Goal: Task Accomplishment & Management: Manage account settings

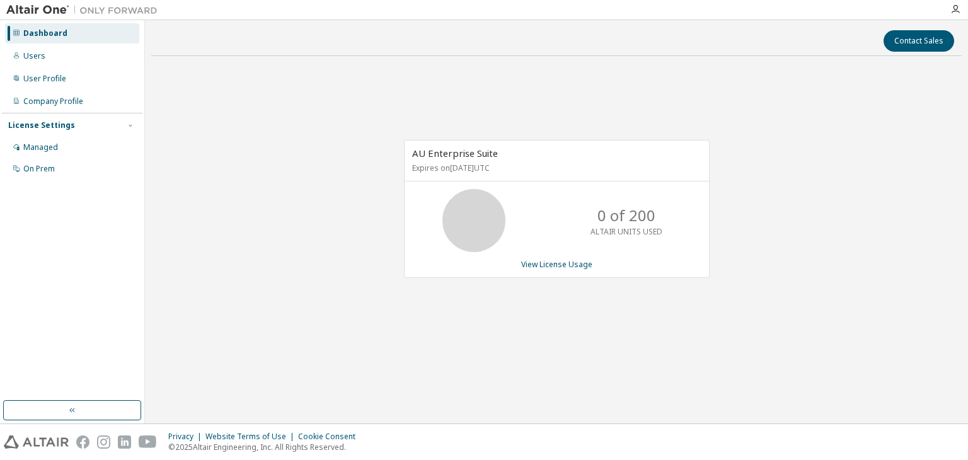
click at [955, 14] on div at bounding box center [954, 9] width 25 height 19
click at [953, 6] on icon "button" at bounding box center [955, 9] width 10 height 10
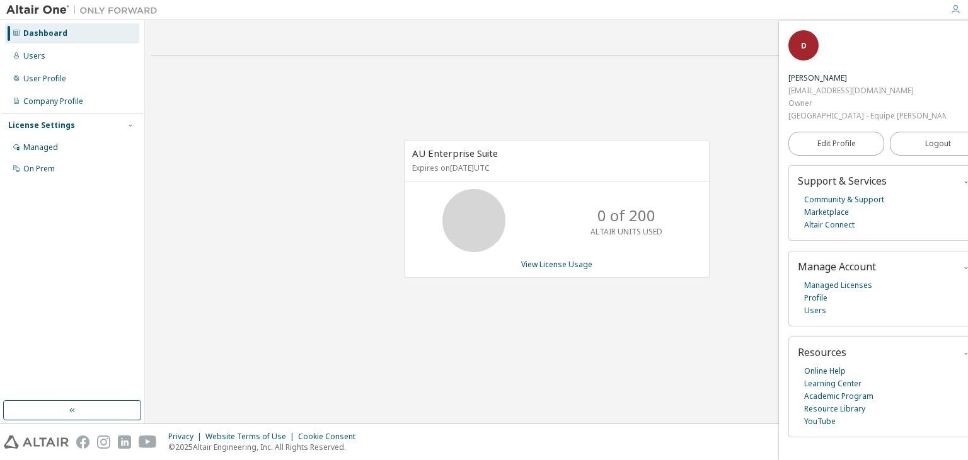
drag, startPoint x: 777, startPoint y: 28, endPoint x: 681, endPoint y: 76, distance: 107.3
click at [712, 38] on div "Contact Sales AU Enterprise Suite Expires on [DATE] UTC 0 of 200 ALTAIR UNITS U…" at bounding box center [556, 221] width 810 height 391
click at [661, 106] on div "AU Enterprise Suite Expires on [DATE] UTC 0 of 200 ALTAIR UNITS USED View Licen…" at bounding box center [556, 215] width 810 height 299
click at [32, 60] on div "Users" at bounding box center [34, 56] width 22 height 10
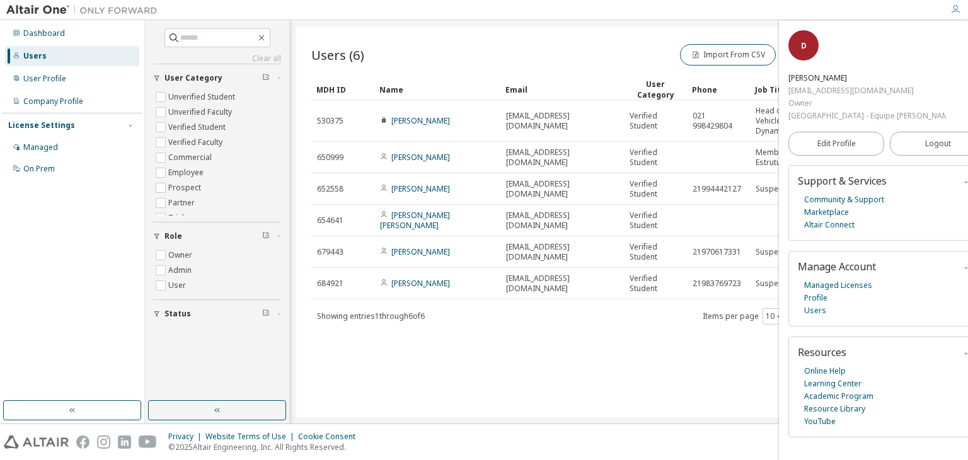
click at [367, 388] on div "Users (6) Import From CSV Export To CSV Add User Clear Load Save Save As Field …" at bounding box center [628, 221] width 665 height 391
click at [618, 46] on div "Users (6) Import From CSV Export To CSV Add User" at bounding box center [628, 55] width 635 height 26
click at [45, 155] on div "Managed" at bounding box center [72, 147] width 134 height 20
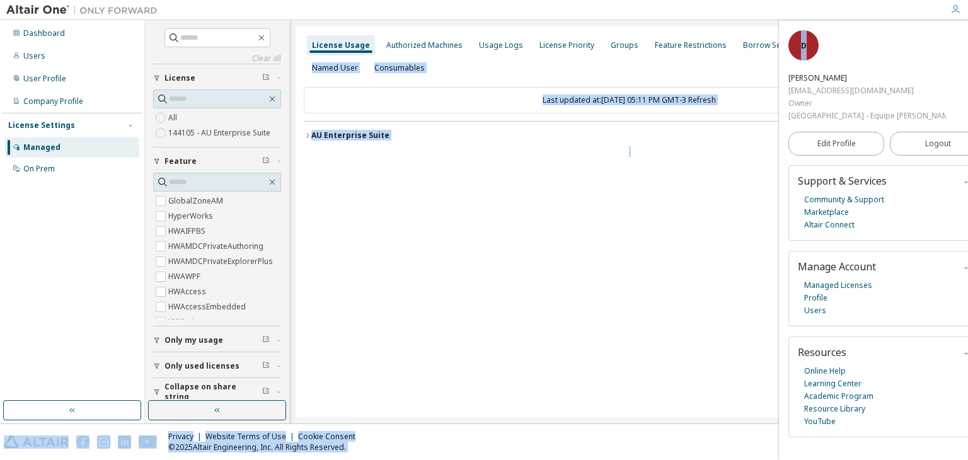
drag, startPoint x: 777, startPoint y: 30, endPoint x: 806, endPoint y: 32, distance: 29.0
click at [806, 32] on body "Dashboard Users User Profile Company Profile License Settings Managed On Prem C…" at bounding box center [484, 230] width 968 height 460
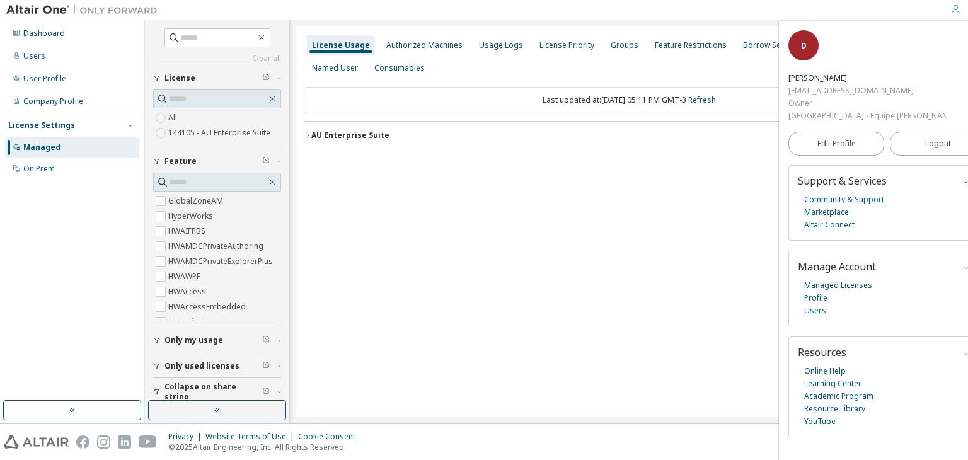
click at [767, 33] on div "License Usage Authorized Machines Usage Logs License Priority Groups Feature Re…" at bounding box center [628, 221] width 665 height 391
drag, startPoint x: 781, startPoint y: 115, endPoint x: 839, endPoint y: 99, distance: 60.2
click at [816, 109] on div "D Diogo Daher eformula@poli.ufrj.br Owner Universidade Federal do Rio de Janeir…" at bounding box center [887, 240] width 216 height 439
click at [812, 279] on link "Managed Licenses" at bounding box center [838, 285] width 68 height 13
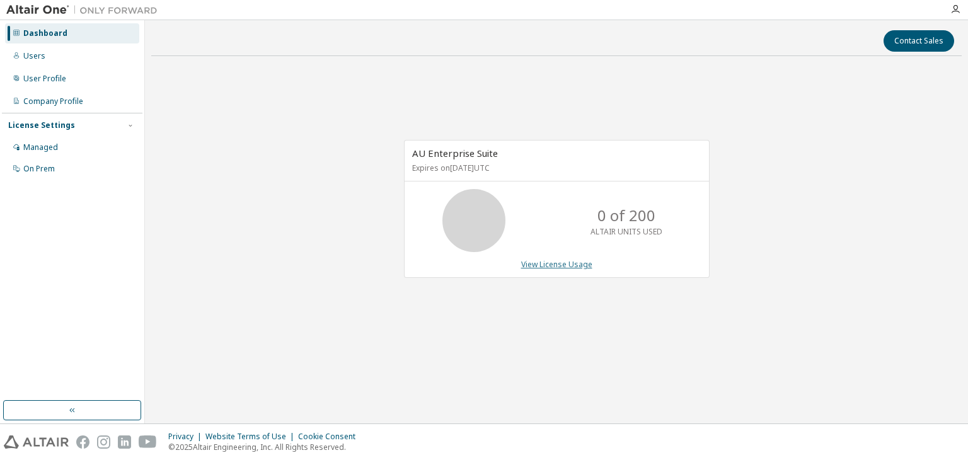
click at [557, 268] on link "View License Usage" at bounding box center [556, 264] width 71 height 11
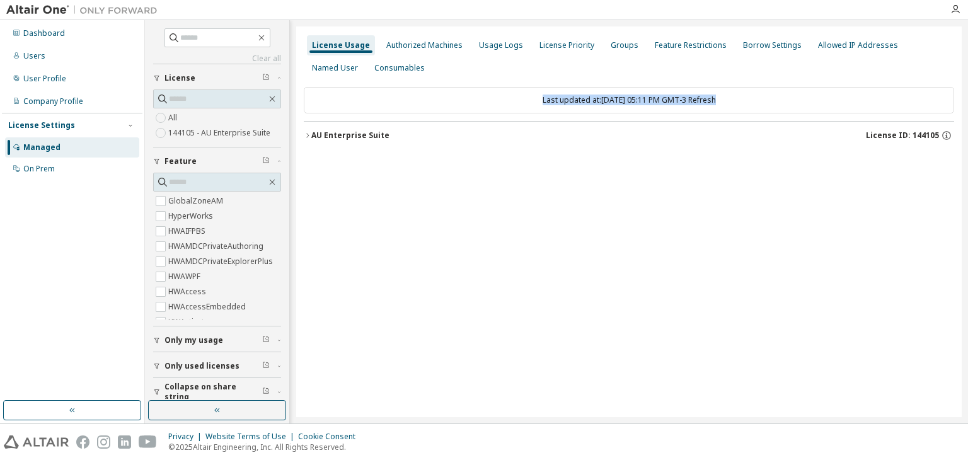
drag, startPoint x: 520, startPoint y: 100, endPoint x: 732, endPoint y: 99, distance: 212.3
click at [732, 99] on div "Last updated at: [DATE] 05:11 PM GMT-3 Refresh" at bounding box center [629, 100] width 650 height 26
click at [732, 99] on div "Last updated at: Tue 2025-09-09 05:11 PM GMT-3 Refresh" at bounding box center [629, 100] width 650 height 26
click at [945, 135] on icon "button" at bounding box center [946, 136] width 2 height 3
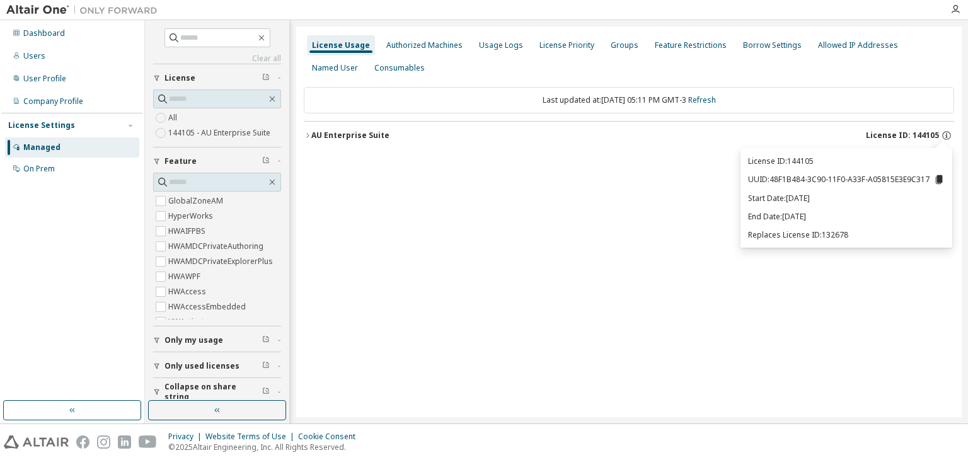
drag, startPoint x: 783, startPoint y: 217, endPoint x: 827, endPoint y: 217, distance: 44.1
click at [827, 217] on p "End Date: 2026-05-29" at bounding box center [846, 216] width 197 height 11
click at [814, 215] on p "End Date: 2026-05-29" at bounding box center [846, 216] width 197 height 11
click at [226, 137] on label "144105 - AU Enterprise Suite" at bounding box center [220, 132] width 105 height 15
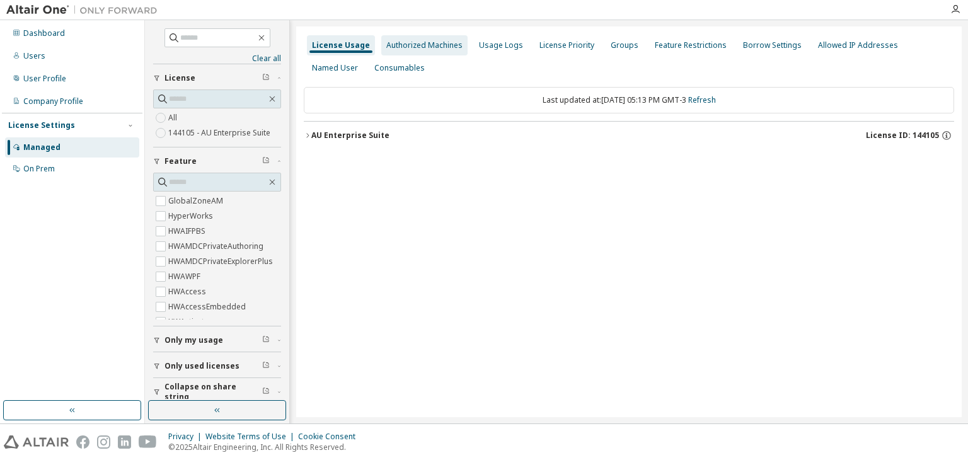
click at [415, 44] on div "Authorized Machines" at bounding box center [424, 45] width 76 height 10
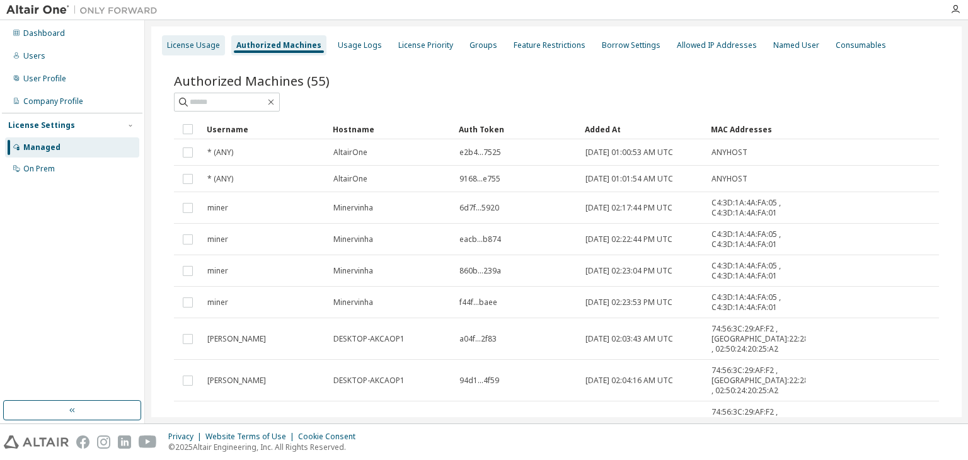
click at [169, 48] on div "License Usage" at bounding box center [193, 45] width 53 height 10
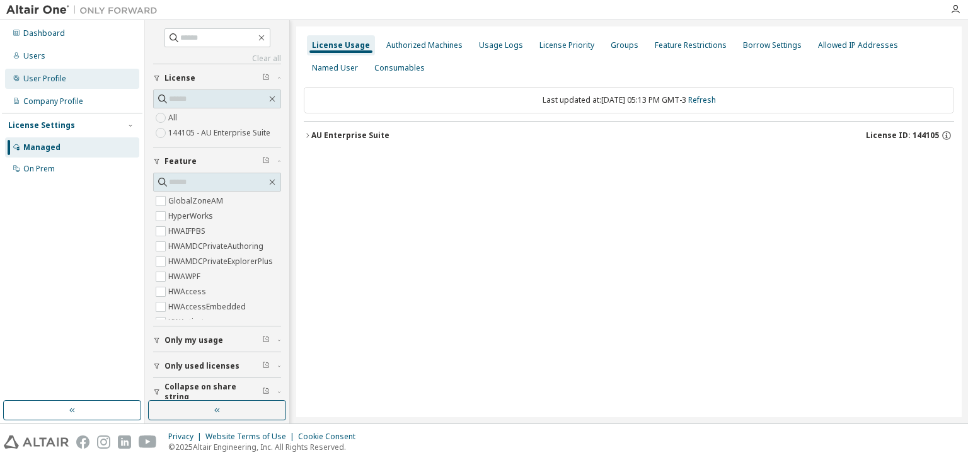
click at [40, 74] on div "User Profile" at bounding box center [44, 79] width 43 height 10
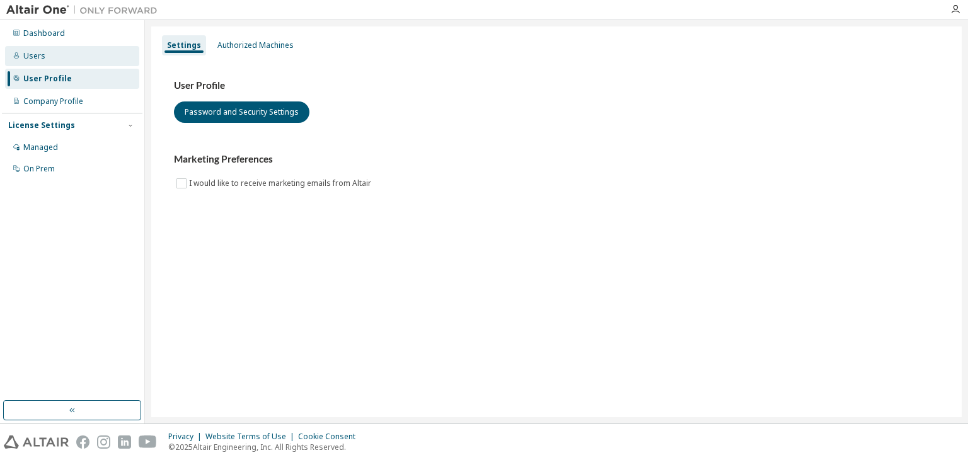
click at [37, 56] on div "Users" at bounding box center [34, 56] width 22 height 10
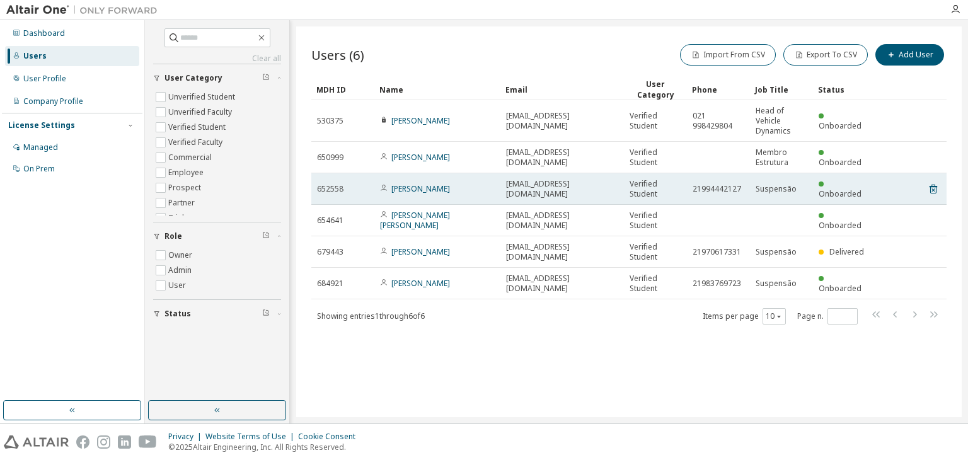
click at [771, 192] on span "Suspensão" at bounding box center [775, 189] width 41 height 10
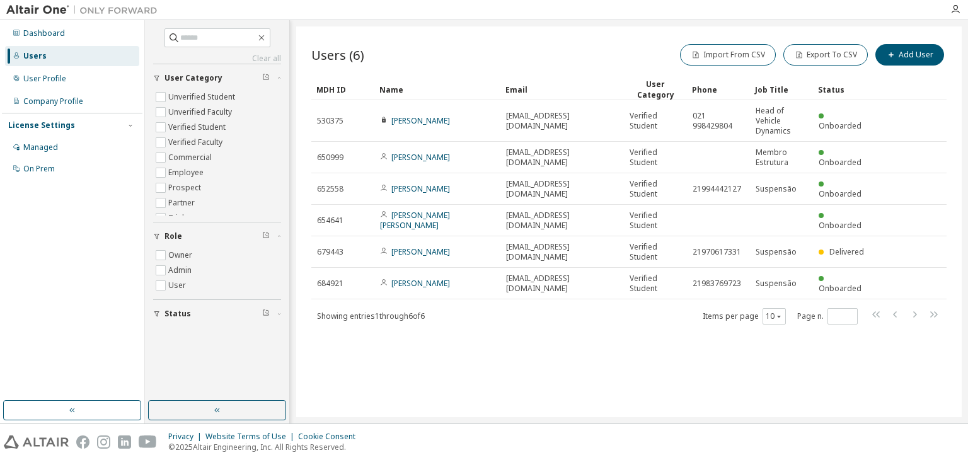
click at [161, 311] on div "button" at bounding box center [158, 314] width 11 height 8
click at [41, 81] on div "User Profile" at bounding box center [44, 79] width 43 height 10
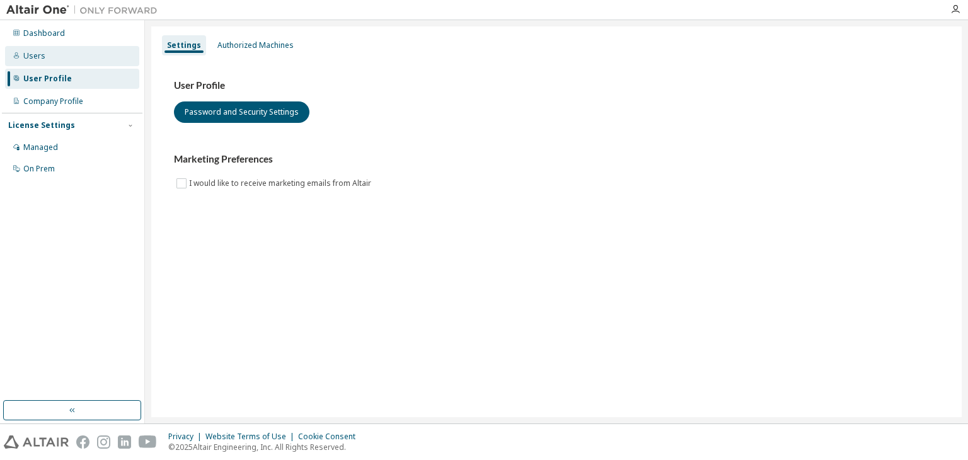
click at [23, 54] on div "Users" at bounding box center [72, 56] width 134 height 20
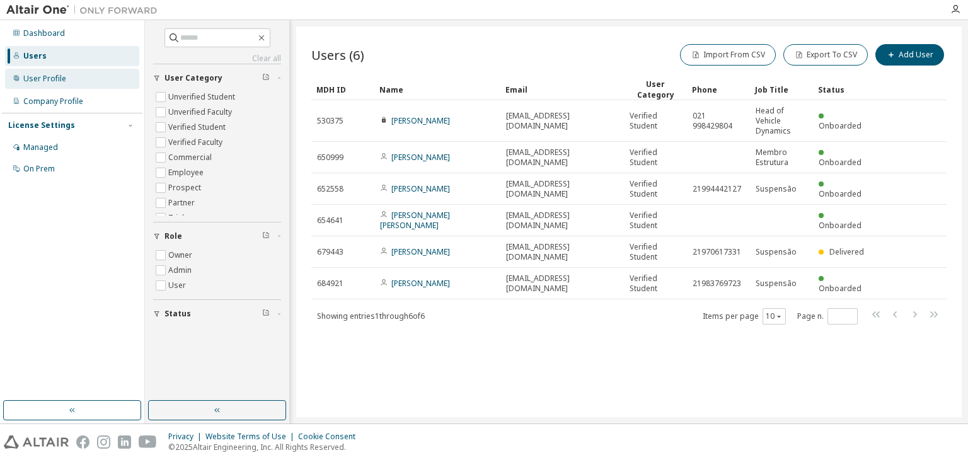
click at [85, 74] on div "User Profile" at bounding box center [72, 79] width 134 height 20
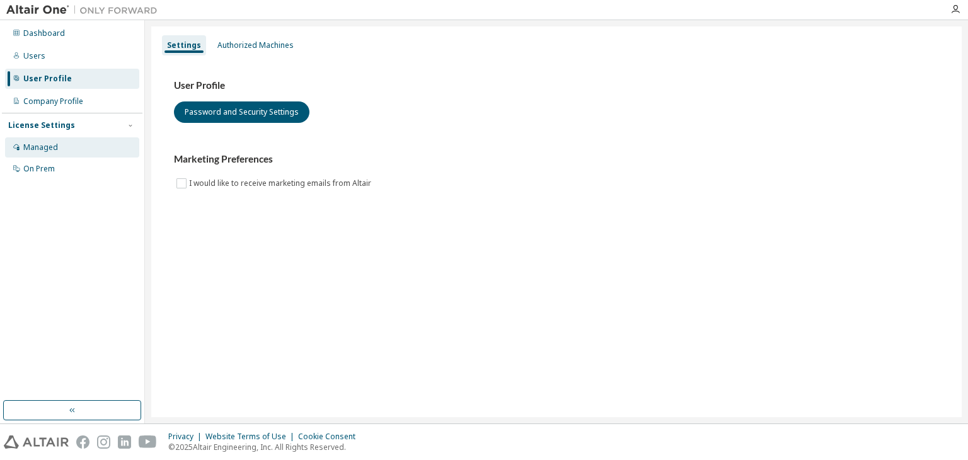
click at [43, 152] on div "Managed" at bounding box center [72, 147] width 134 height 20
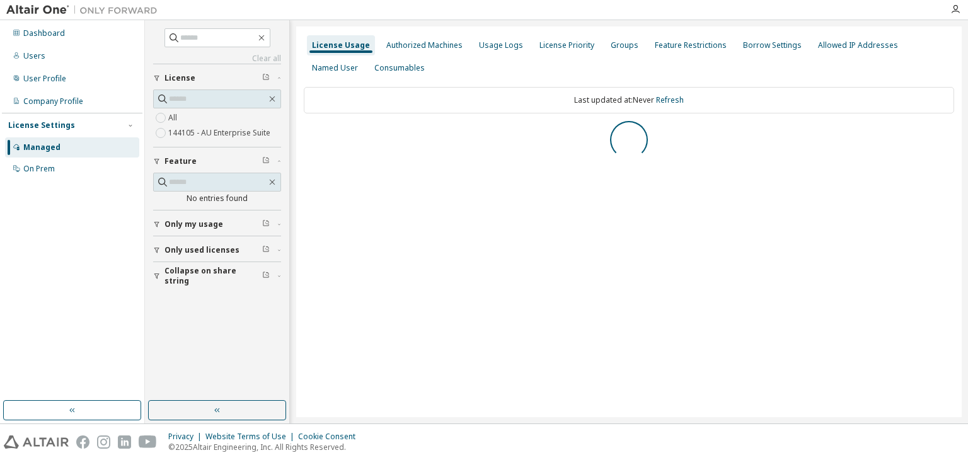
click at [182, 133] on label "144105 - AU Enterprise Suite" at bounding box center [220, 132] width 105 height 15
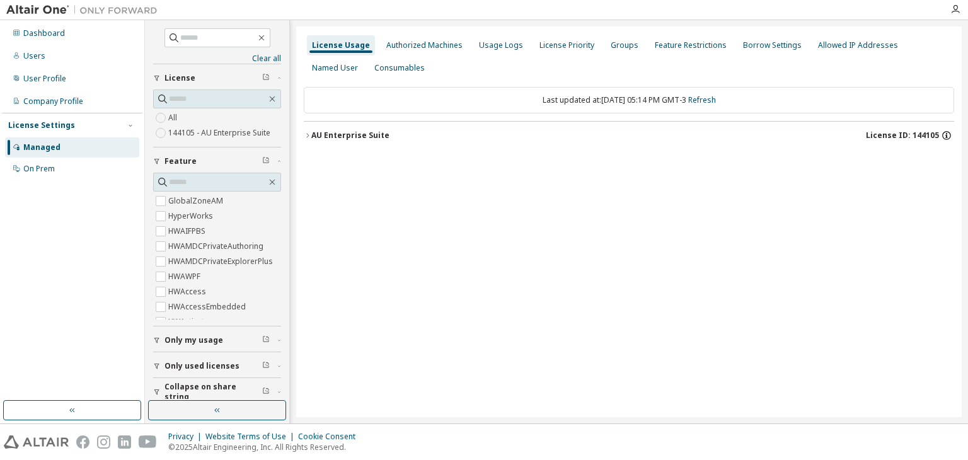
click at [948, 136] on icon "button" at bounding box center [946, 135] width 11 height 11
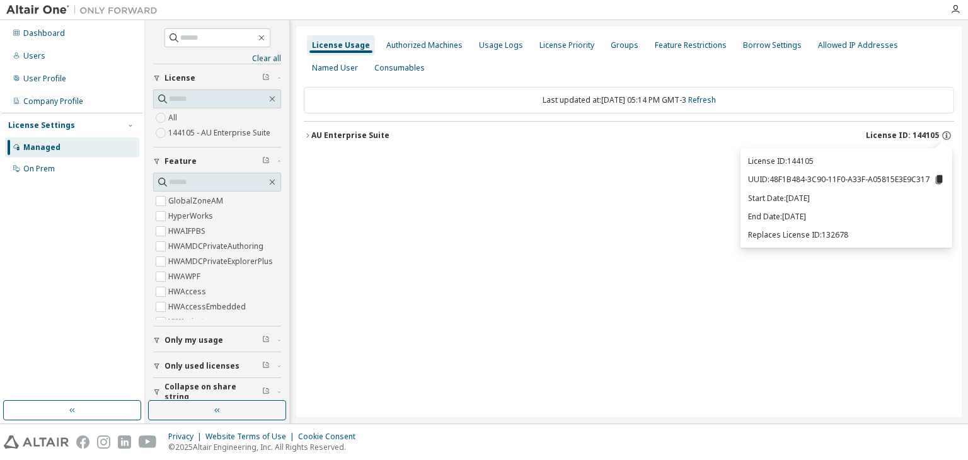
drag, startPoint x: 782, startPoint y: 219, endPoint x: 837, endPoint y: 212, distance: 55.2
click at [837, 212] on p "End Date: 2026-05-29" at bounding box center [846, 216] width 197 height 11
drag, startPoint x: 827, startPoint y: 215, endPoint x: 784, endPoint y: 216, distance: 42.2
click at [784, 216] on p "End Date: 2026-05-29" at bounding box center [846, 216] width 197 height 11
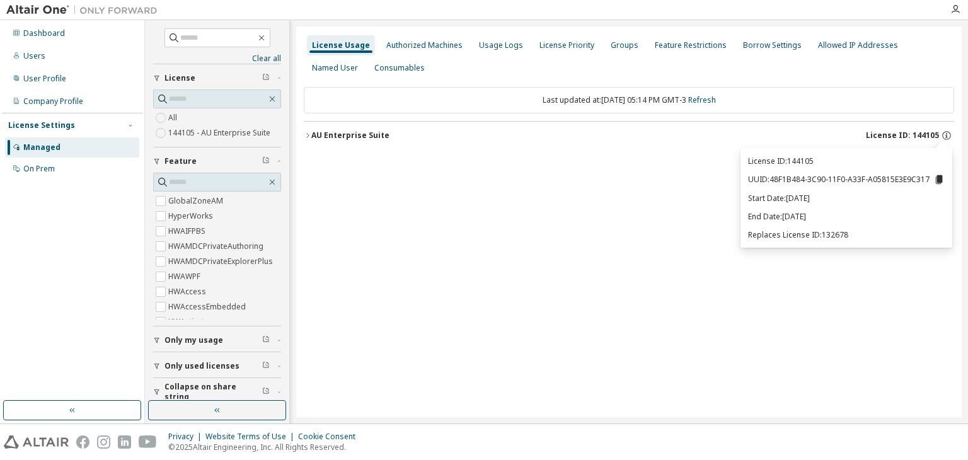
click at [786, 234] on p "Replaces License ID: 132678" at bounding box center [846, 234] width 197 height 11
drag, startPoint x: 746, startPoint y: 238, endPoint x: 862, endPoint y: 231, distance: 116.1
click at [862, 231] on div "License ID: 144105 UUID: 48F1B484-3C90-11F0-A33F-A05815E3E9C317 Start Date: 202…" at bounding box center [846, 198] width 212 height 100
click at [861, 231] on p "Replaces License ID: 132678" at bounding box center [846, 234] width 197 height 11
click at [423, 43] on div "Authorized Machines" at bounding box center [424, 45] width 76 height 10
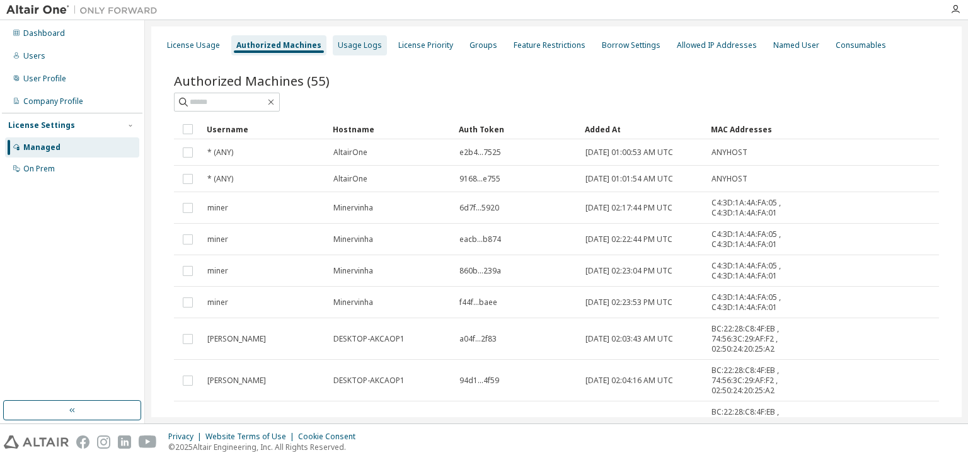
click at [359, 44] on div "Usage Logs" at bounding box center [360, 45] width 44 height 10
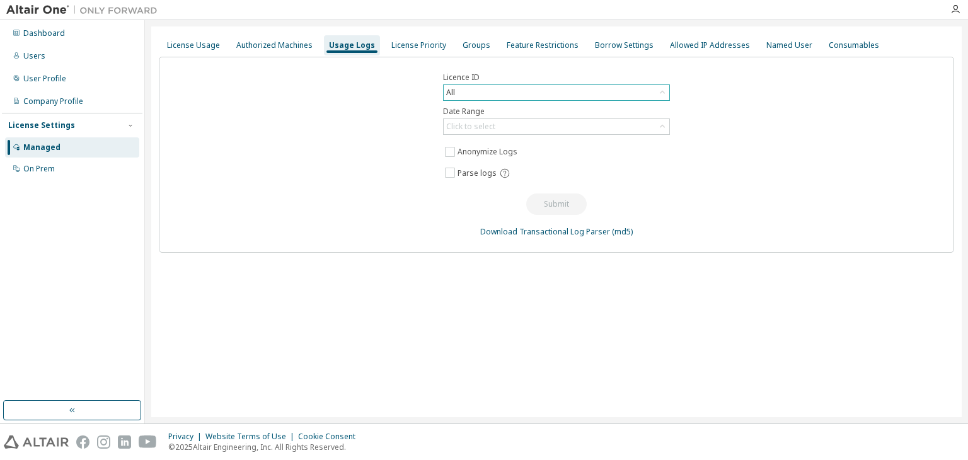
click at [462, 89] on div "All" at bounding box center [557, 92] width 226 height 15
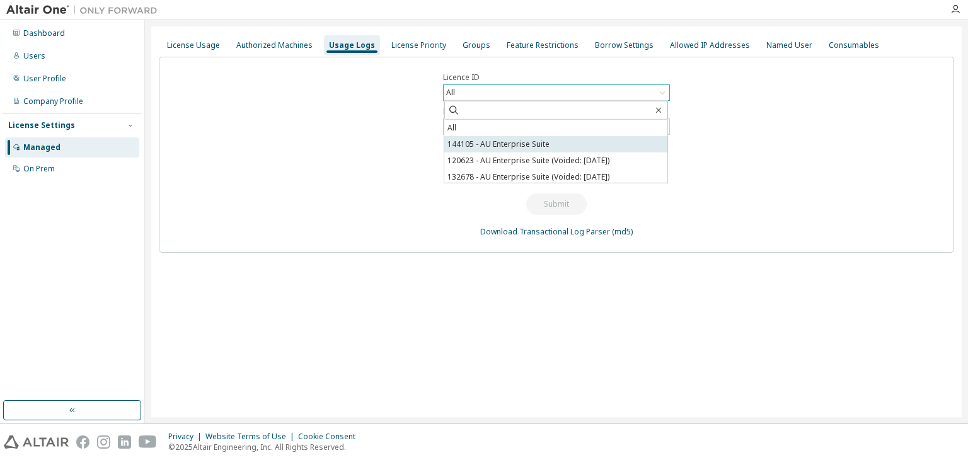
click at [476, 143] on li "144105 - AU Enterprise Suite" at bounding box center [555, 144] width 223 height 16
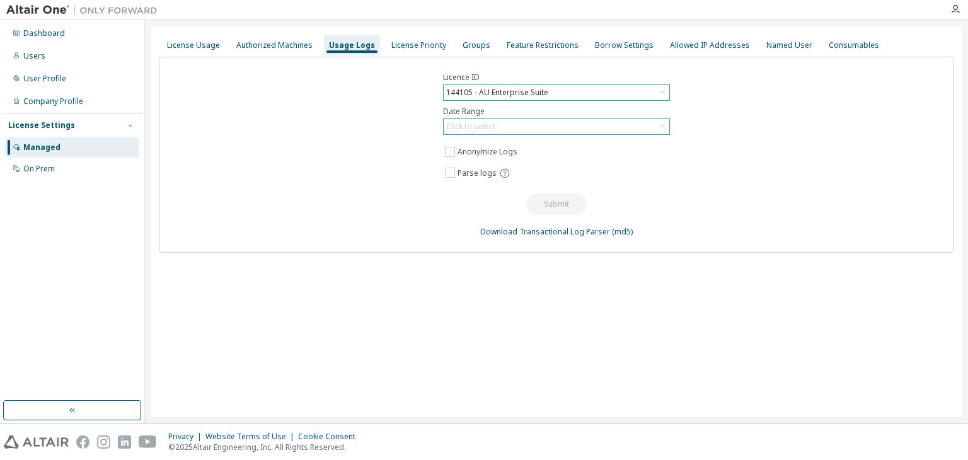
click at [458, 129] on div "Click to select" at bounding box center [470, 127] width 49 height 10
click at [461, 162] on li "Last 30 days" at bounding box center [555, 161] width 223 height 16
click at [402, 50] on div "License Priority" at bounding box center [418, 45] width 55 height 10
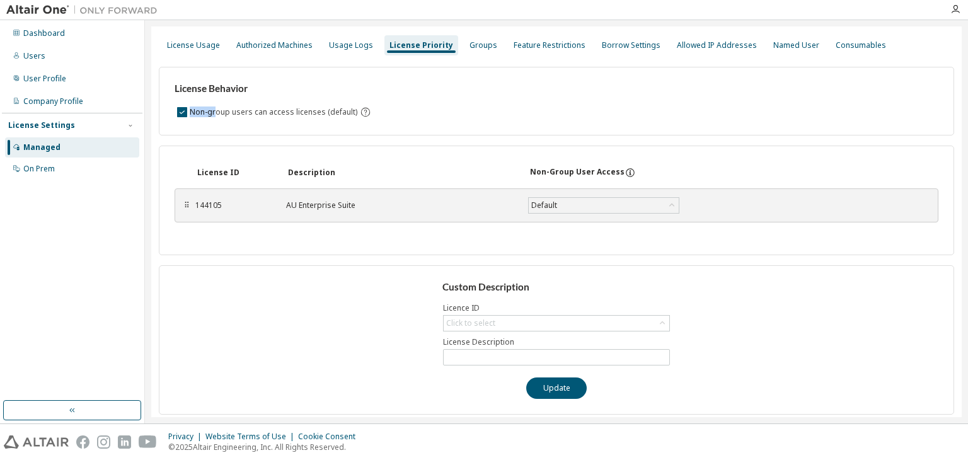
drag, startPoint x: 213, startPoint y: 111, endPoint x: 181, endPoint y: 125, distance: 35.2
click at [181, 125] on div "License Behavior Non-group users can access licenses (default)" at bounding box center [556, 101] width 795 height 69
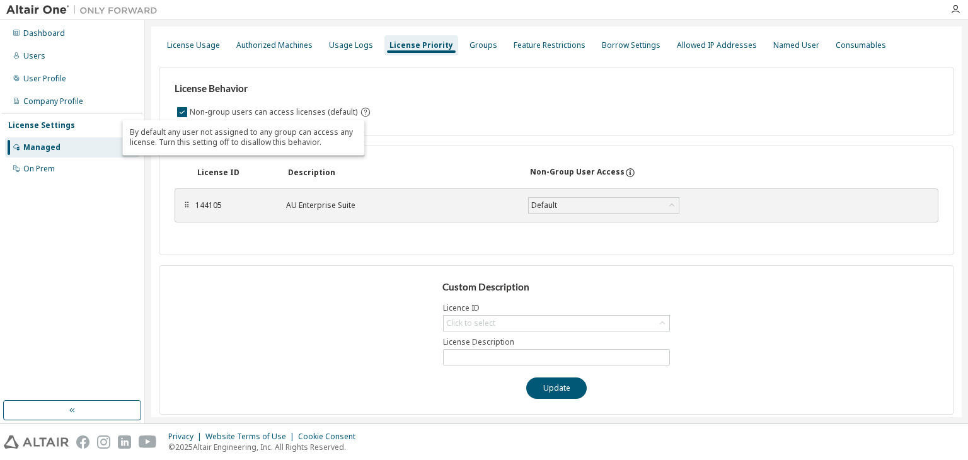
click at [360, 110] on icon "By default any user not assigned to any group can access any license. Turn this…" at bounding box center [365, 111] width 11 height 11
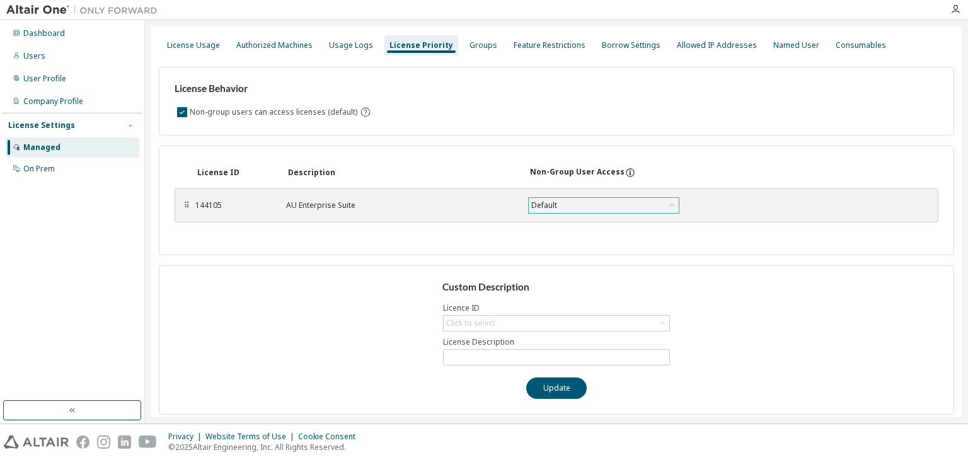
click at [545, 211] on div "Default" at bounding box center [544, 205] width 30 height 14
click at [474, 232] on div "License ID Description Non-Group User Access ⠿ 144105 AU Enterprise Suite Defau…" at bounding box center [556, 201] width 795 height 110
click at [456, 320] on div "Click to select" at bounding box center [470, 323] width 49 height 10
click at [431, 324] on div "Custom Description Licence ID Click to select 144105 - AU Enterprise Suite Lice…" at bounding box center [556, 339] width 795 height 149
click at [478, 356] on input "text" at bounding box center [556, 357] width 221 height 10
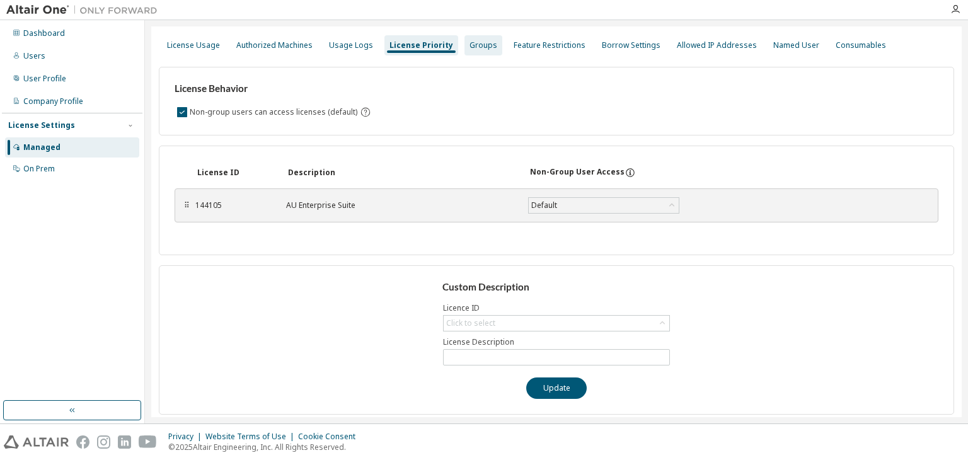
click at [471, 38] on div "Groups" at bounding box center [483, 45] width 38 height 20
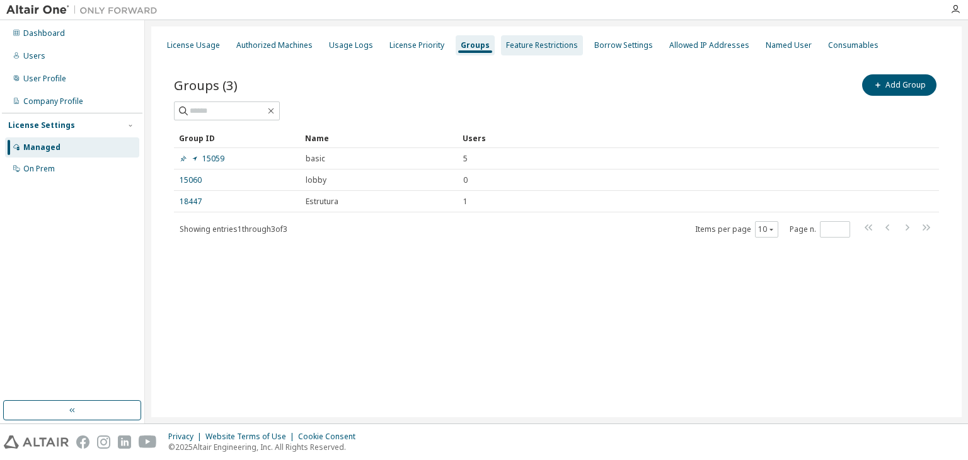
click at [525, 42] on div "Feature Restrictions" at bounding box center [542, 45] width 72 height 10
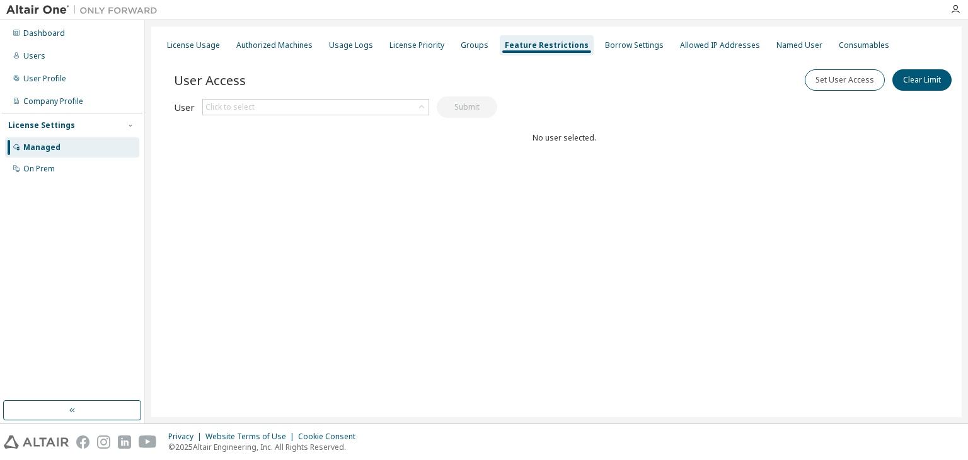
click at [612, 56] on div "License Usage Authorized Machines Usage Logs License Priority Groups Feature Re…" at bounding box center [556, 45] width 795 height 23
click at [614, 50] on div "Borrow Settings" at bounding box center [634, 45] width 69 height 20
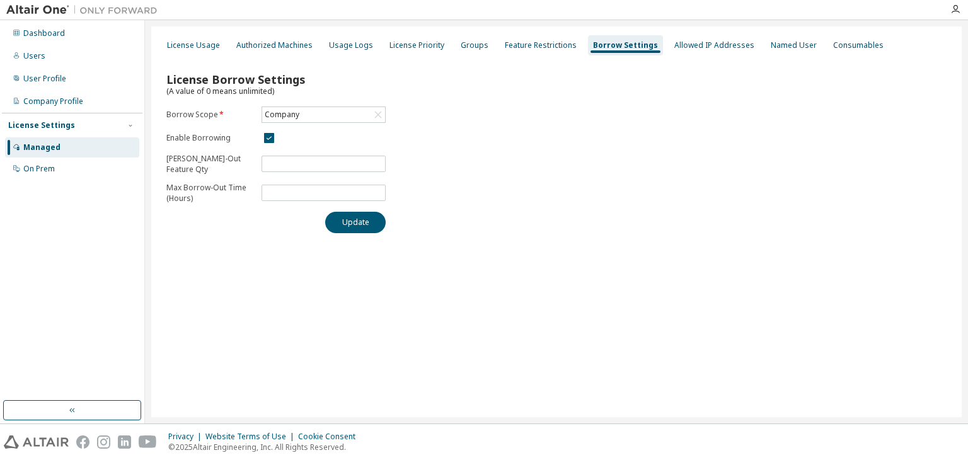
click at [708, 66] on div "License Borrow Settings (A value of 0 means unlimited) Borrow Scope * Company E…" at bounding box center [556, 149] width 795 height 184
click at [703, 54] on div "Allowed IP Addresses" at bounding box center [714, 45] width 90 height 20
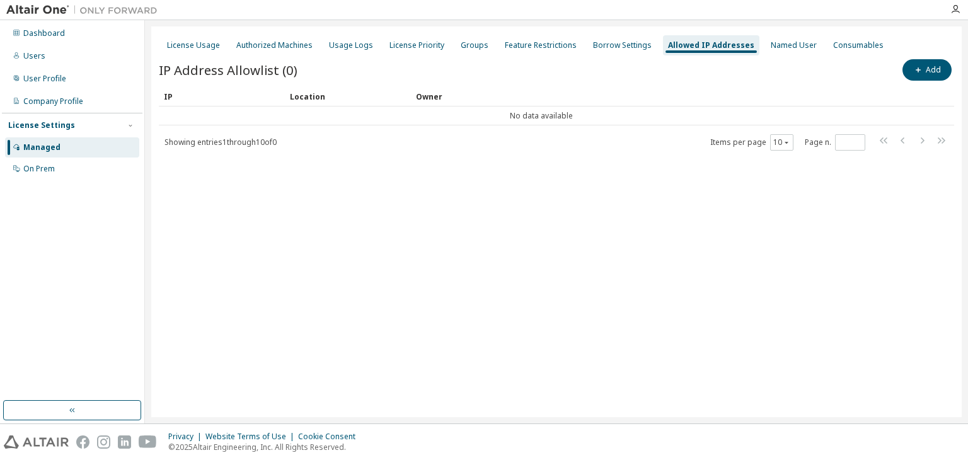
click at [764, 57] on div "Add" at bounding box center [755, 70] width 398 height 26
click at [771, 56] on div "License Usage Authorized Machines Usage Logs License Priority Groups Feature Re…" at bounding box center [556, 45] width 795 height 23
click at [779, 45] on div "Named User" at bounding box center [794, 45] width 46 height 10
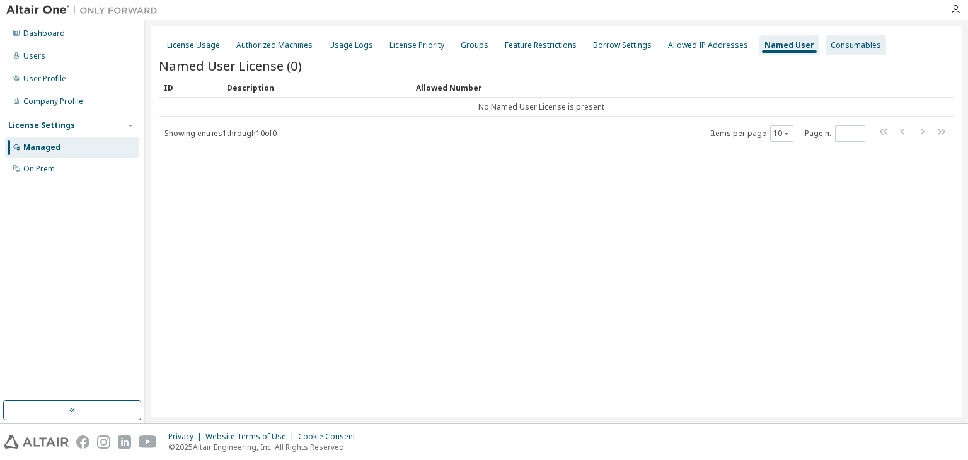
click at [830, 45] on div "Consumables" at bounding box center [855, 45] width 50 height 10
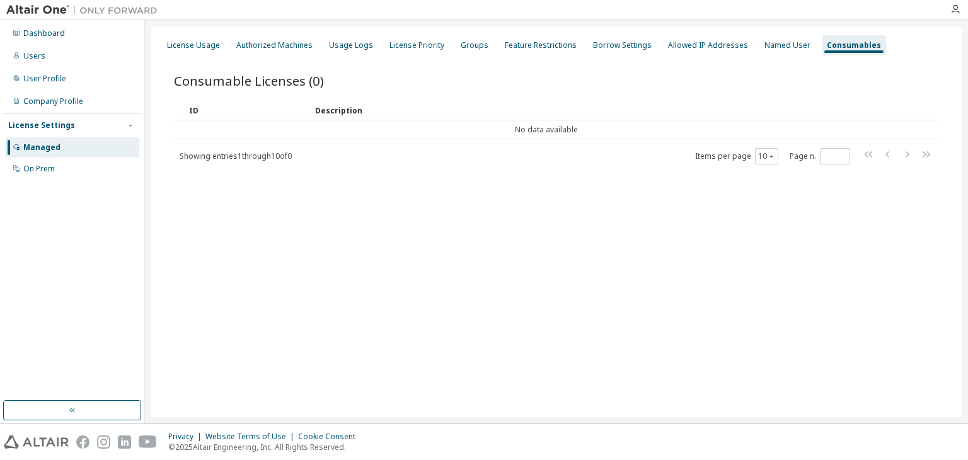
click at [388, 117] on div "Description" at bounding box center [614, 110] width 599 height 20
click at [297, 135] on td "No data available" at bounding box center [546, 129] width 745 height 19
click at [718, 46] on div "Allowed IP Addresses" at bounding box center [708, 45] width 80 height 10
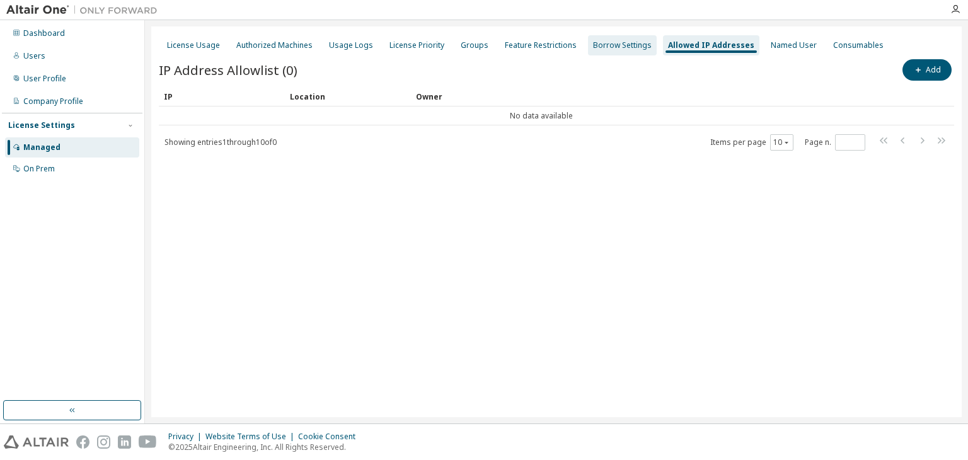
click at [588, 42] on div "Borrow Settings" at bounding box center [622, 45] width 69 height 20
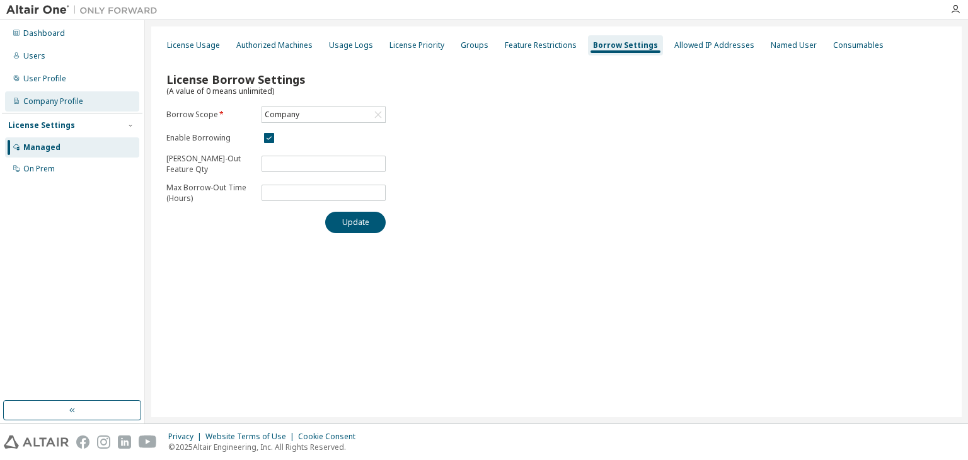
click at [62, 96] on div "Company Profile" at bounding box center [53, 101] width 60 height 10
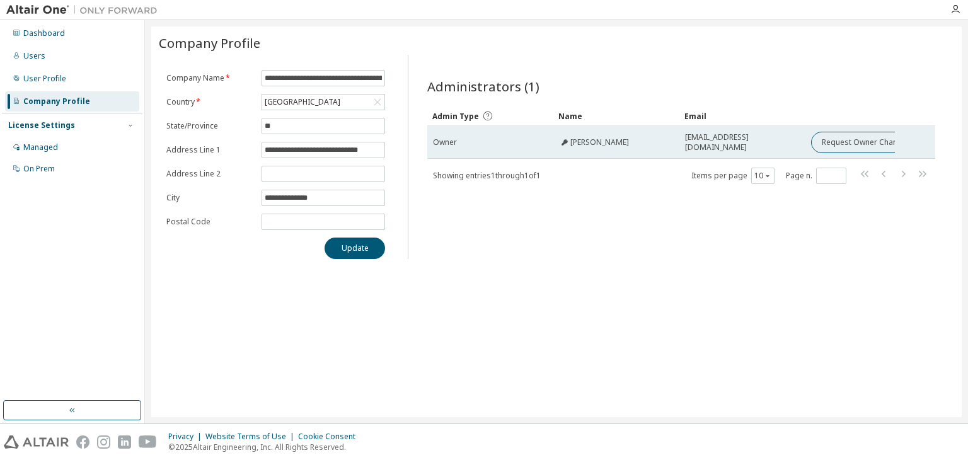
click at [449, 137] on span "Owner" at bounding box center [445, 142] width 24 height 10
click at [842, 142] on button "Request Owner Change" at bounding box center [864, 142] width 106 height 21
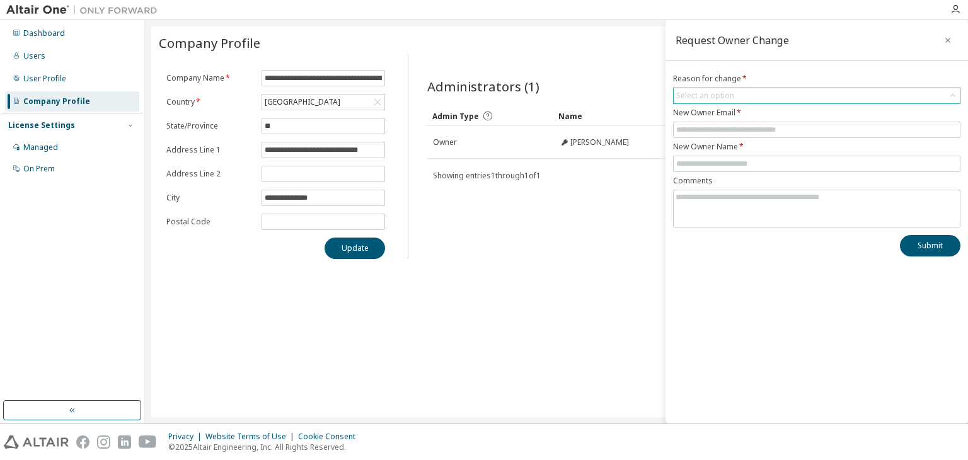
click at [706, 96] on div "Select an option" at bounding box center [705, 96] width 58 height 10
click at [597, 215] on div "Administrators (1) Clear Load Save Save As Field Operator Value Select filter S…" at bounding box center [681, 160] width 538 height 197
click at [693, 129] on input "text" at bounding box center [816, 130] width 281 height 10
click at [676, 167] on input "text" at bounding box center [816, 164] width 281 height 10
click at [607, 205] on div "Administrators (1) Clear Load Save Save As Field Operator Value Select filter S…" at bounding box center [681, 160] width 538 height 197
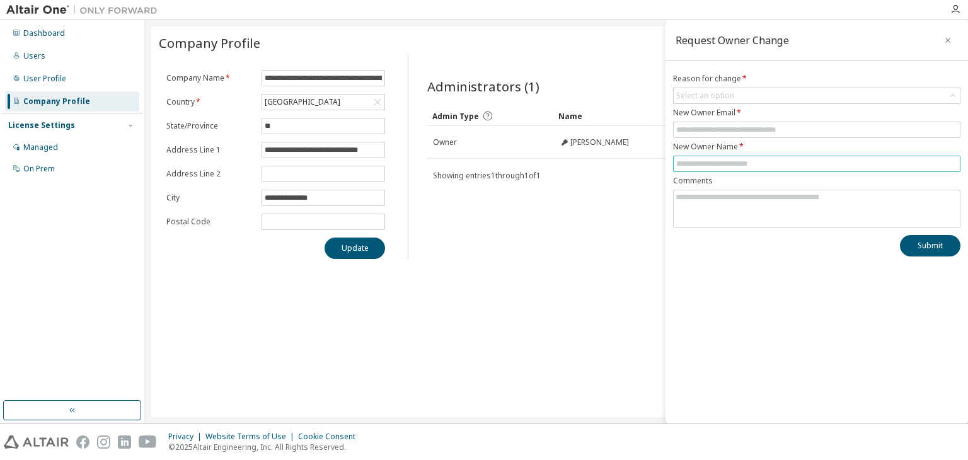
click at [697, 168] on input "text" at bounding box center [816, 164] width 281 height 10
click at [684, 207] on textarea at bounding box center [816, 206] width 286 height 33
click at [690, 164] on input "text" at bounding box center [816, 164] width 281 height 10
click at [578, 260] on div "**********" at bounding box center [556, 221] width 810 height 391
click at [93, 36] on div "Dashboard" at bounding box center [72, 33] width 134 height 20
